Goal: Contribute content

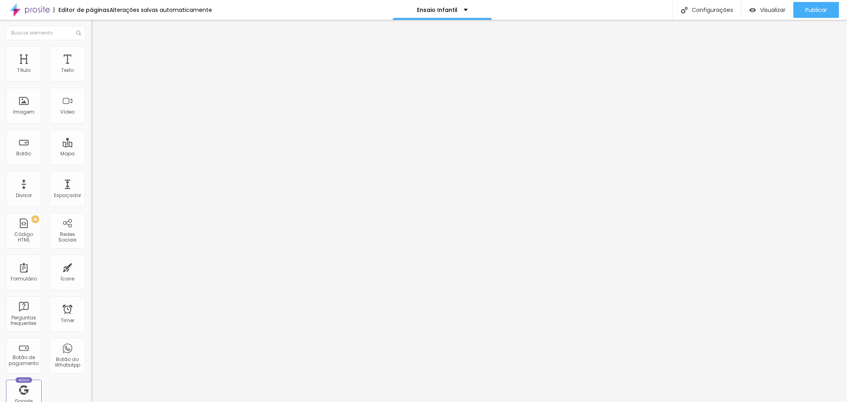
click at [91, 67] on img at bounding box center [93, 64] width 5 height 5
click at [91, 68] on span "Trocar imagem" at bounding box center [112, 65] width 43 height 7
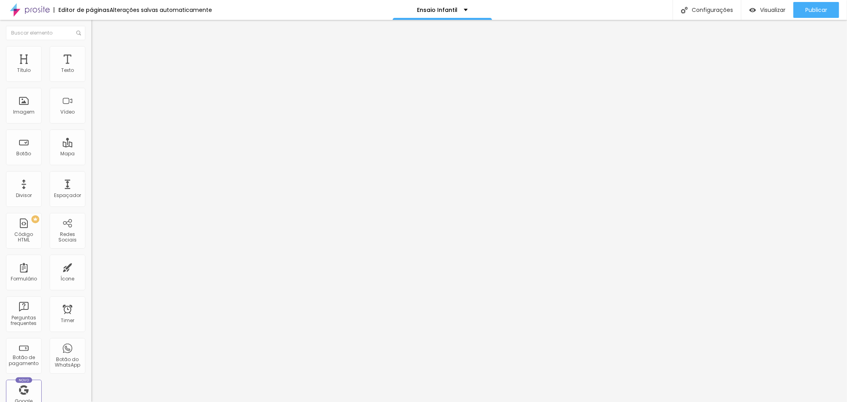
click at [91, 68] on span "Trocar imagem" at bounding box center [112, 65] width 43 height 7
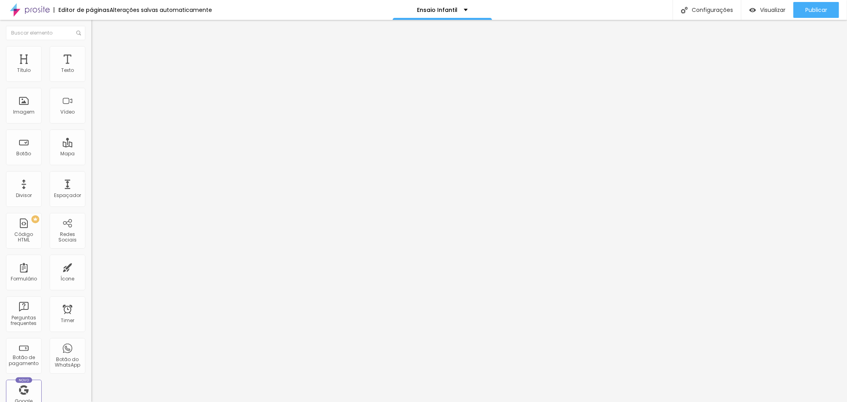
click at [91, 68] on span "Trocar imagem" at bounding box center [112, 65] width 43 height 7
click at [99, 55] on span "Estilo" at bounding box center [105, 51] width 12 height 7
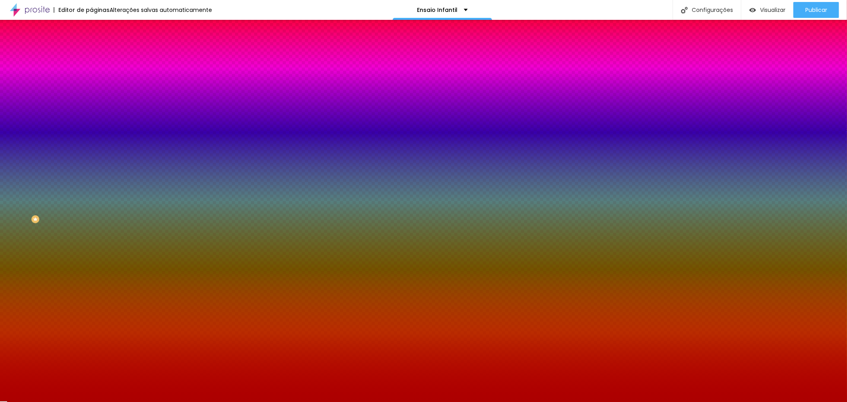
click at [91, 73] on span "Adicionar imagem" at bounding box center [116, 69] width 51 height 7
click at [95, 106] on icon "button" at bounding box center [98, 103] width 6 height 6
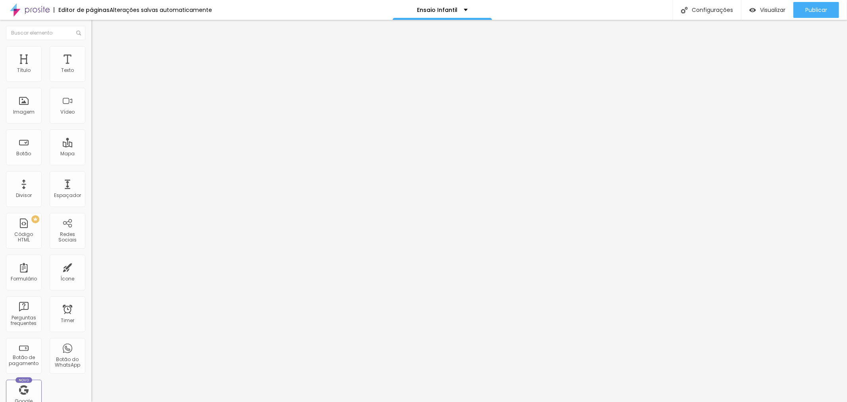
click at [91, 47] on img at bounding box center [94, 49] width 7 height 7
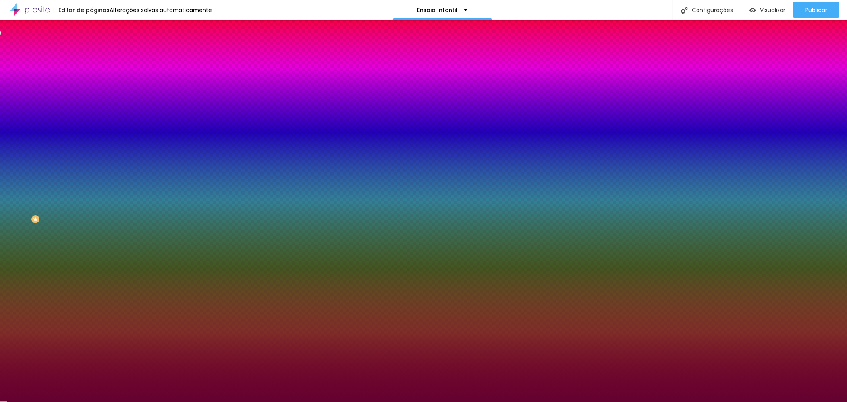
click at [91, 54] on li "Avançado" at bounding box center [136, 58] width 91 height 8
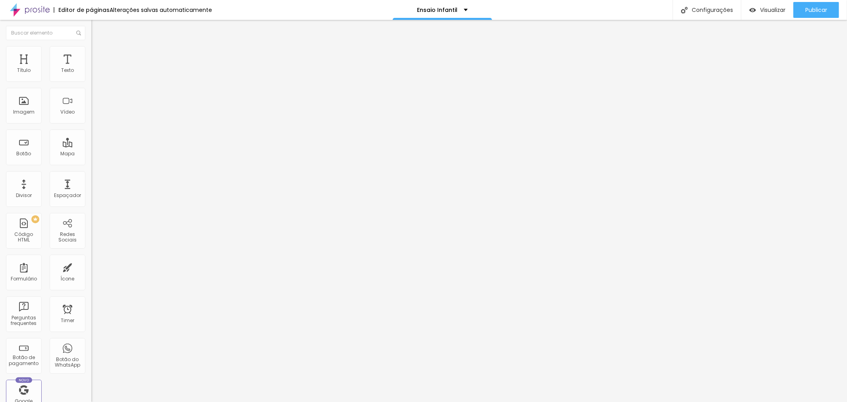
click at [91, 53] on li "Estilo" at bounding box center [136, 50] width 91 height 8
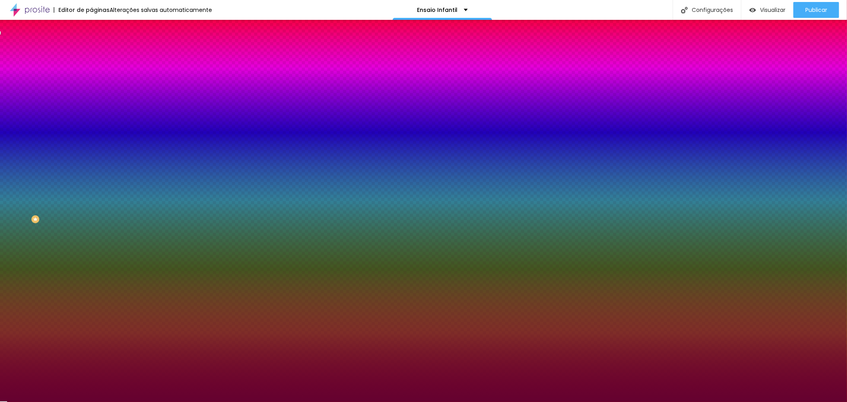
click at [91, 108] on button "Voltar ao padrão" at bounding box center [118, 103] width 54 height 9
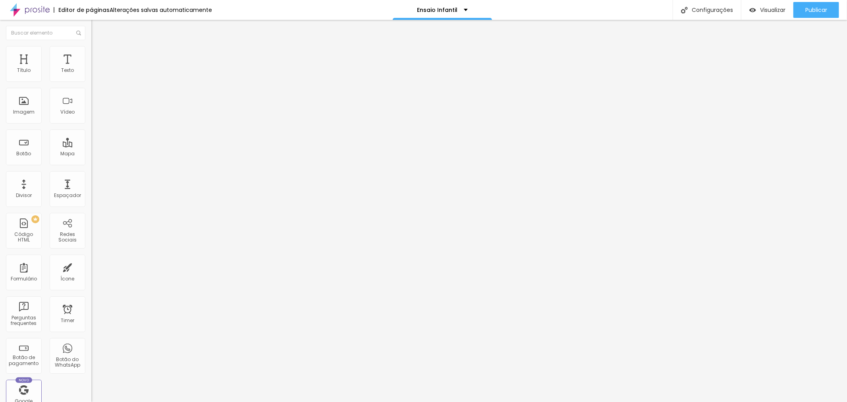
click at [91, 54] on img at bounding box center [94, 57] width 7 height 7
click at [91, 50] on li "Estilo" at bounding box center [136, 50] width 91 height 8
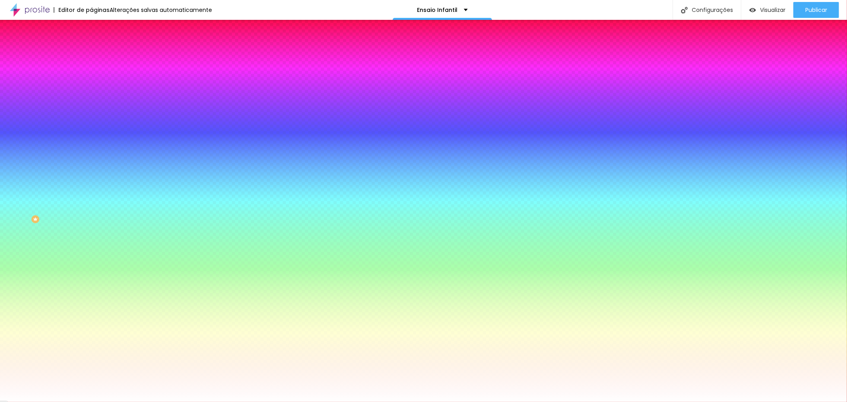
click at [91, 73] on span "Adicionar imagem" at bounding box center [116, 69] width 51 height 7
drag, startPoint x: 146, startPoint y: 272, endPoint x: 158, endPoint y: 274, distance: 12.1
click at [135, 72] on img at bounding box center [137, 69] width 5 height 5
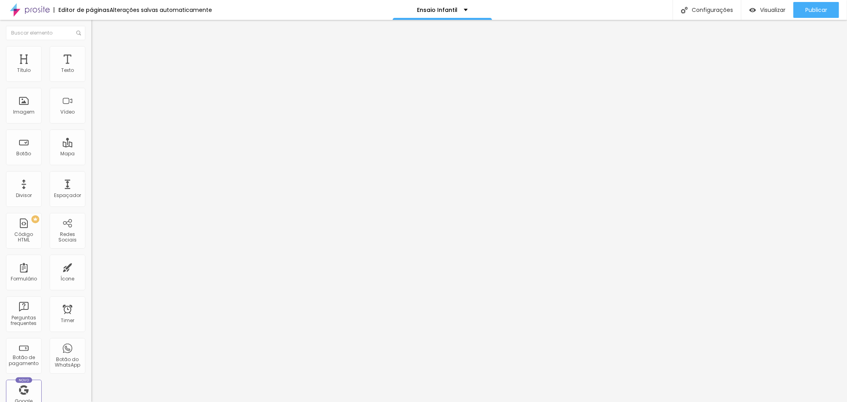
click at [91, 53] on li "Estilo" at bounding box center [136, 50] width 91 height 8
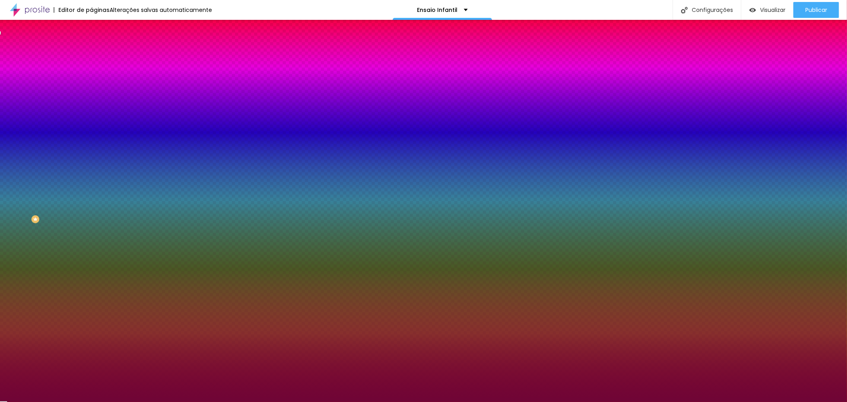
click at [91, 76] on button "Voltar ao padrão" at bounding box center [118, 71] width 54 height 9
click at [91, 80] on input "#6F0536" at bounding box center [138, 80] width 95 height 8
click at [91, 76] on div at bounding box center [136, 76] width 91 height 0
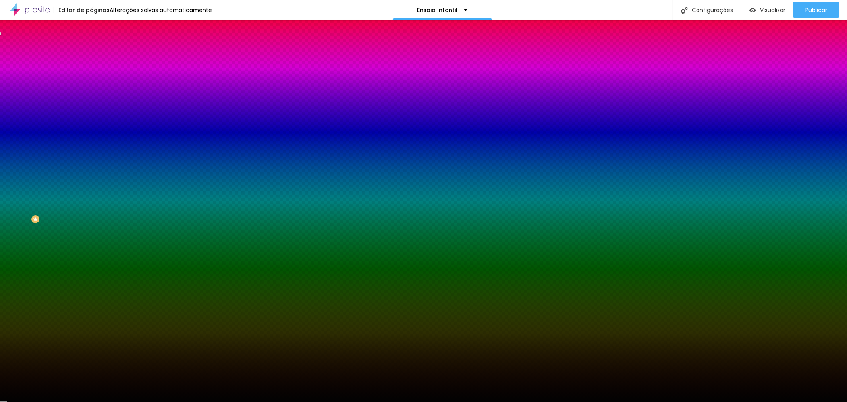
type input "#000000"
drag, startPoint x: 35, startPoint y: 106, endPoint x: 0, endPoint y: 168, distance: 70.5
click at [91, 167] on div "Editar Divisor Conteúdo Estilo Avançado Cor Voltar ao padrão #000000 Tamanho 16…" at bounding box center [136, 211] width 91 height 382
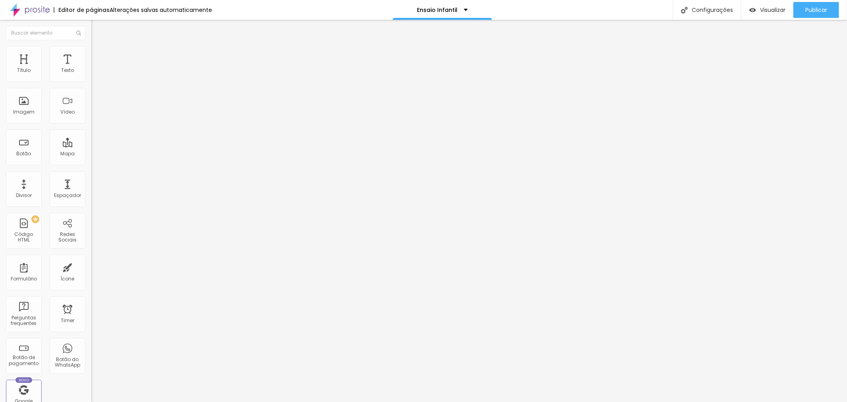
click at [99, 55] on span "Estilo" at bounding box center [105, 51] width 12 height 7
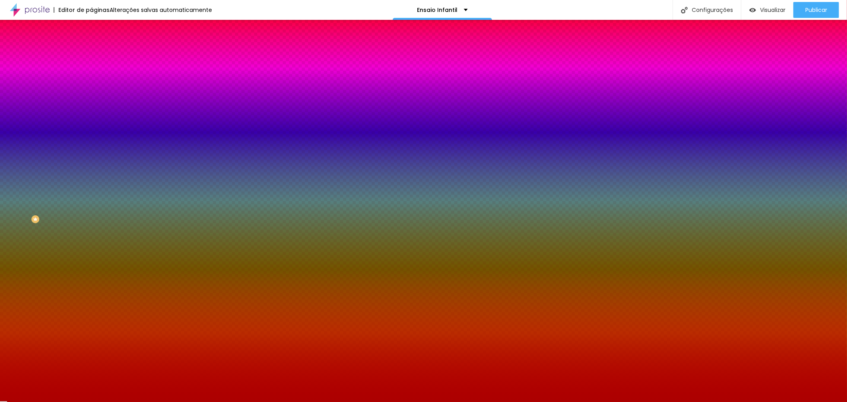
click at [95, 74] on icon "button" at bounding box center [98, 71] width 6 height 6
click at [91, 76] on div at bounding box center [136, 76] width 91 height 0
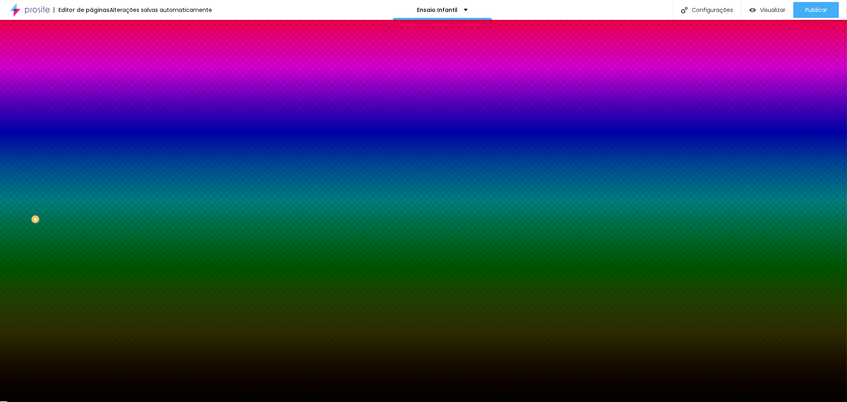
type input "#000000"
drag, startPoint x: 17, startPoint y: 136, endPoint x: 0, endPoint y: 163, distance: 31.6
click at [91, 162] on div "Editar Divisor Conteúdo Estilo Avançado Cor Voltar ao padrão #000000 Tamanho 16…" at bounding box center [136, 211] width 91 height 382
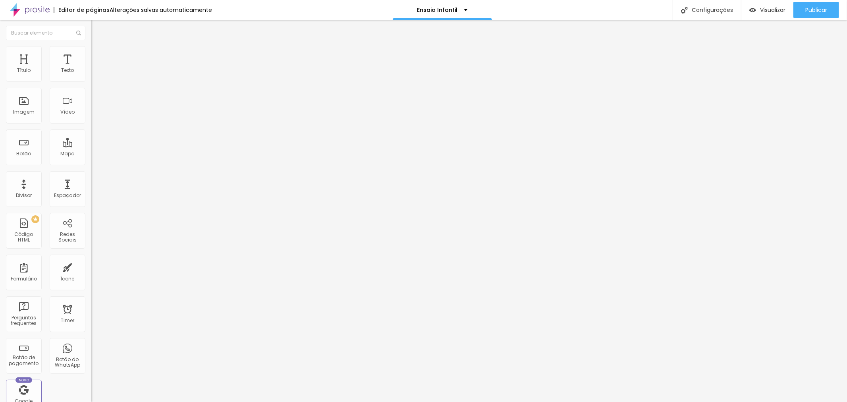
click at [91, 52] on li "Estilo" at bounding box center [136, 50] width 91 height 8
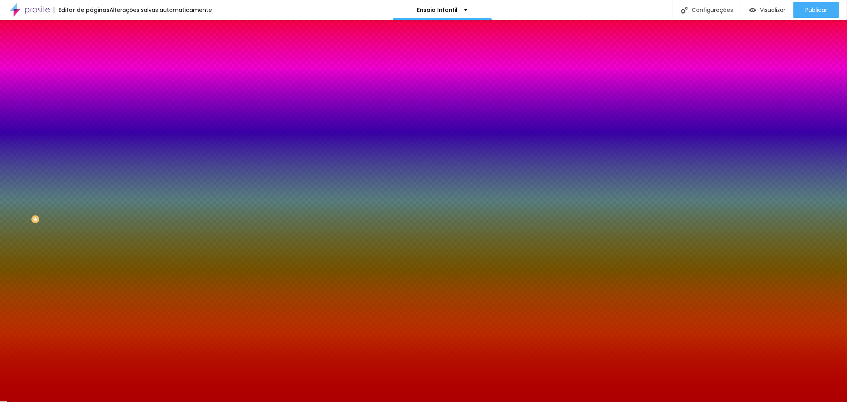
click at [91, 81] on input "#AC0000" at bounding box center [138, 80] width 95 height 8
click at [91, 76] on div at bounding box center [136, 76] width 91 height 0
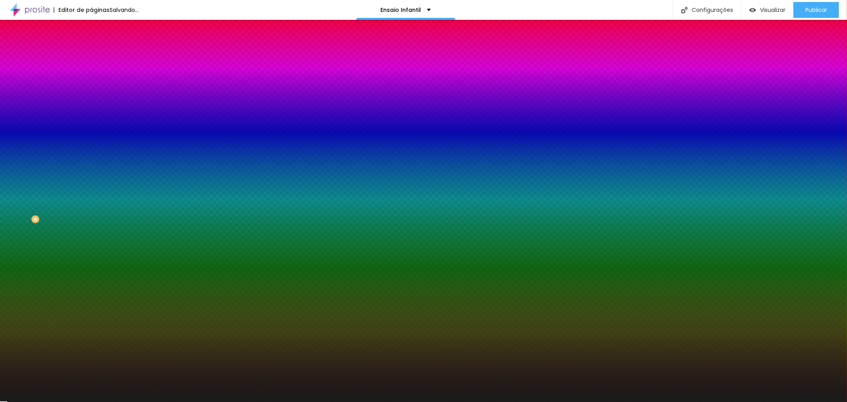
type input "#000000"
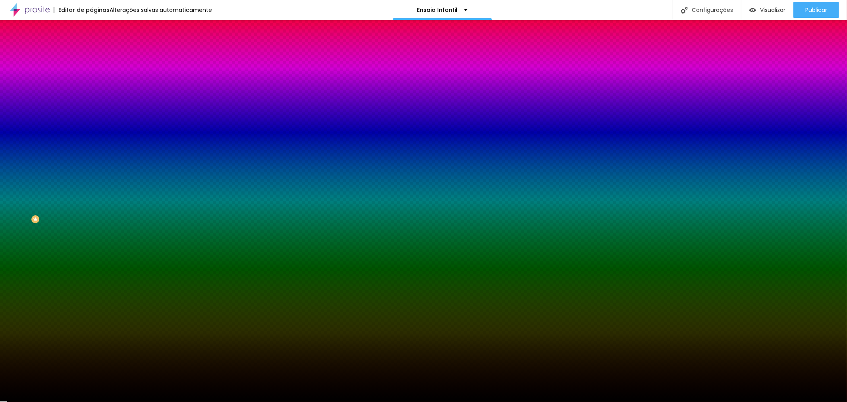
drag, startPoint x: 42, startPoint y: 112, endPoint x: 14, endPoint y: 186, distance: 79.2
click at [91, 174] on div "Editar Divisor Conteúdo Estilo Avançado Cor Voltar ao padrão #000000 Tamanho 16…" at bounding box center [136, 211] width 91 height 382
click at [91, 195] on div "Editar Divisor Conteúdo Estilo Avançado Cor Voltar ao padrão #000000 Tamanho 16…" at bounding box center [136, 211] width 91 height 382
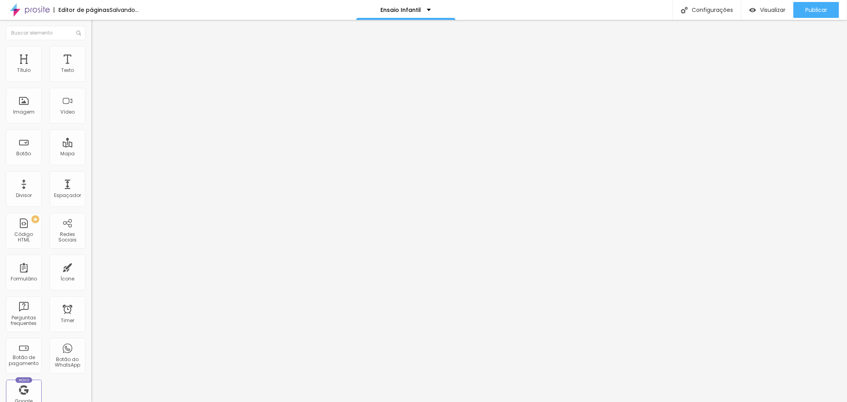
click at [91, 68] on span "Trocar imagem" at bounding box center [112, 65] width 43 height 7
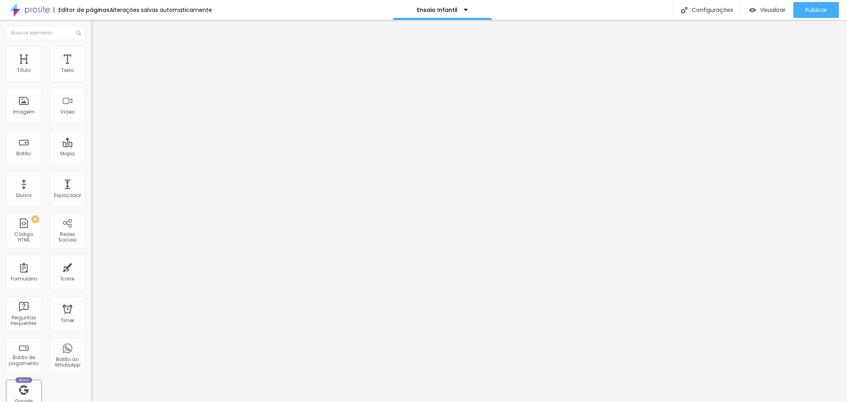
click at [91, 68] on span "Trocar imagem" at bounding box center [112, 65] width 43 height 7
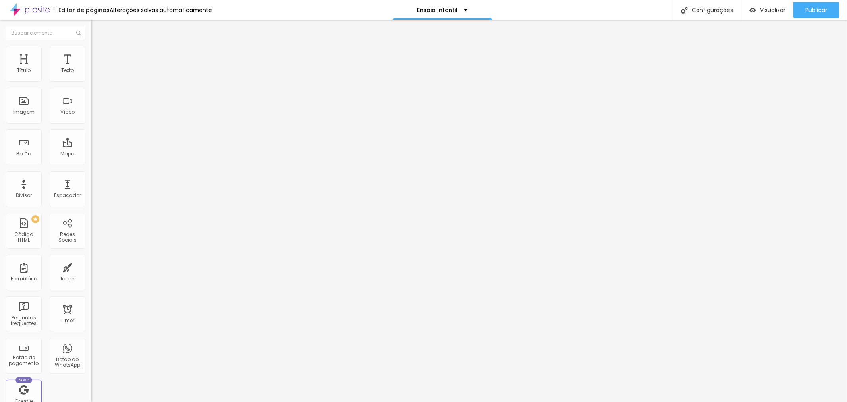
click at [820, 9] on span "Publicar" at bounding box center [817, 10] width 22 height 6
click at [811, 7] on span "Publicar" at bounding box center [817, 10] width 22 height 6
click at [91, 83] on img at bounding box center [93, 81] width 5 height 5
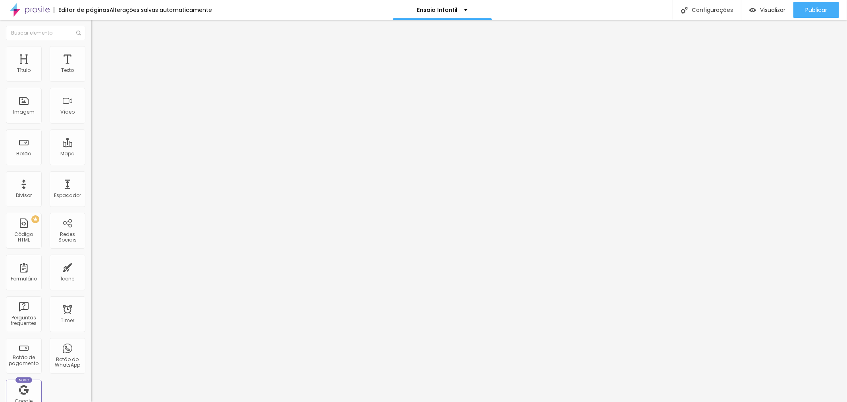
type input "R$ 890,00"
click at [820, 11] on span "Publicar" at bounding box center [817, 10] width 22 height 6
click at [702, 11] on div "Configurações" at bounding box center [707, 10] width 68 height 20
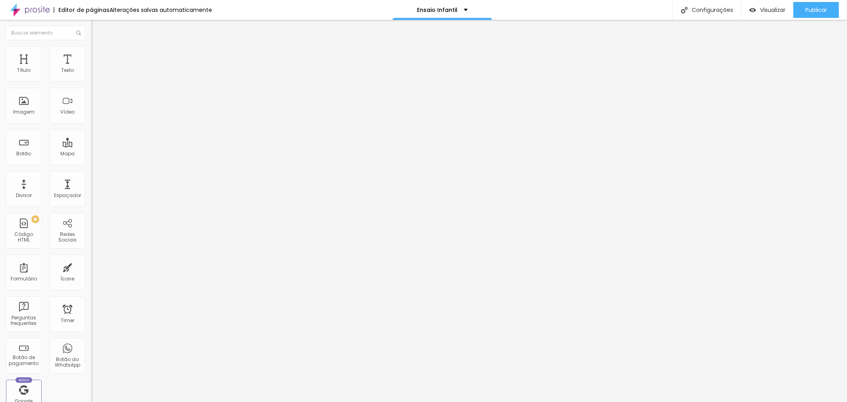
drag, startPoint x: 438, startPoint y: 244, endPoint x: 407, endPoint y: 239, distance: 31.4
type input "Investimento Ensaio Infantil"
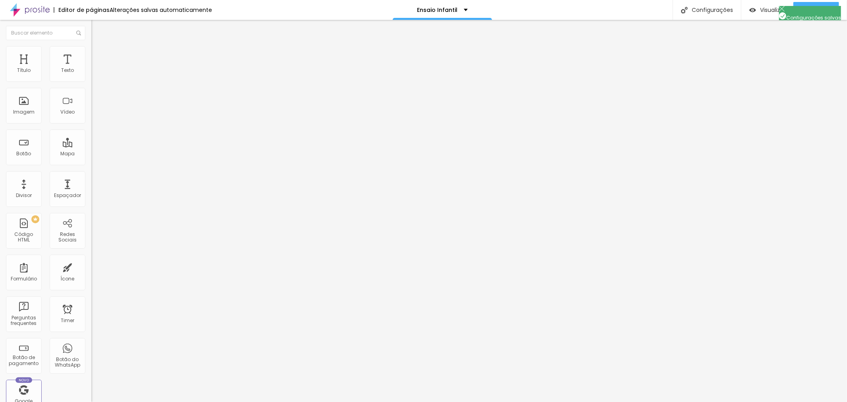
click at [570, 402] on div at bounding box center [423, 410] width 847 height 7
click at [820, 10] on span "Publicar" at bounding box center [817, 10] width 22 height 6
